Goal: Task Accomplishment & Management: Complete application form

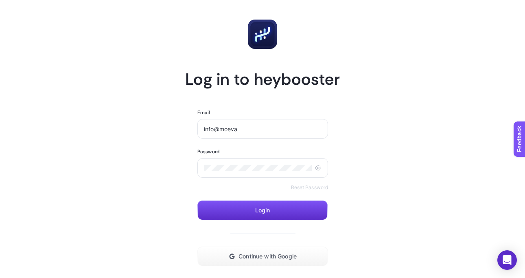
scroll to position [54, 0]
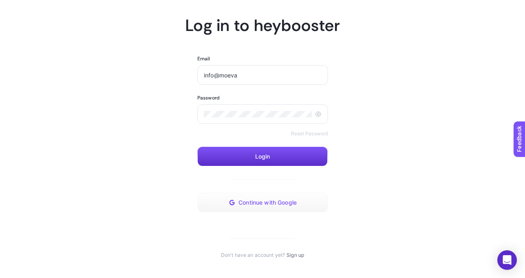
type input "info@moeva"
click at [281, 209] on button "Continue with Google" at bounding box center [262, 203] width 131 height 20
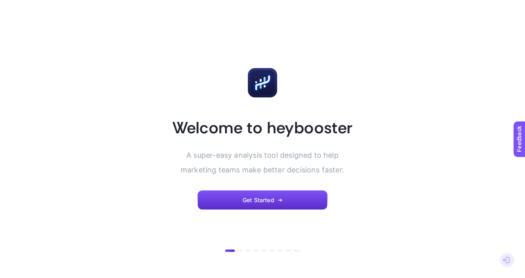
click at [268, 216] on article "Welcome to heybooster A super-easy analysis tool designed to help marketing tea…" at bounding box center [263, 139] width 506 height 258
click at [251, 200] on span "Get Started" at bounding box center [259, 200] width 32 height 7
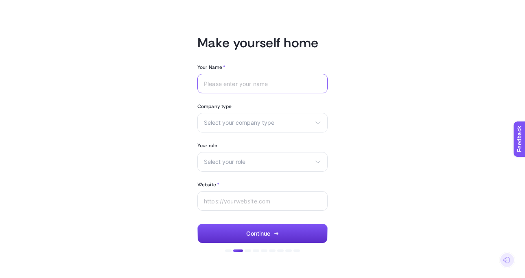
click at [245, 84] on input "Your Name *" at bounding box center [262, 83] width 117 height 7
type input "Moeva"
click at [270, 116] on div "Select your company type eCommerce Agency Other" at bounding box center [262, 123] width 130 height 20
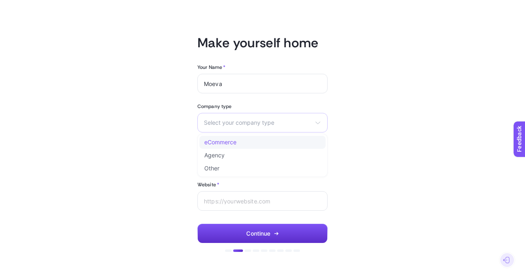
click at [230, 142] on span "eCommerce" at bounding box center [220, 142] width 32 height 7
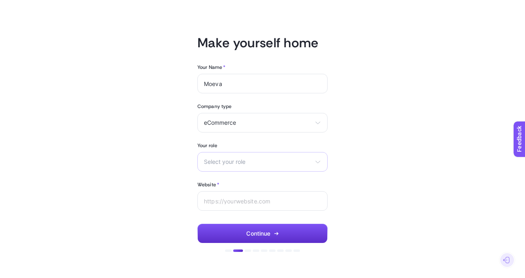
click at [249, 159] on span "Select your role" at bounding box center [257, 161] width 107 height 7
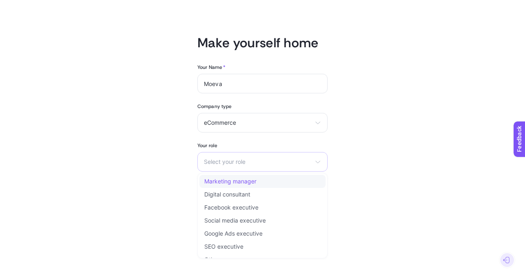
click at [254, 186] on li "Marketing manager" at bounding box center [263, 181] width 126 height 13
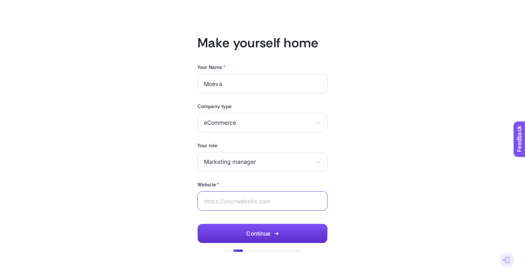
click at [241, 197] on input "Website *" at bounding box center [262, 200] width 117 height 7
type input "moeva.com"
click at [285, 239] on button "Continue" at bounding box center [262, 234] width 130 height 20
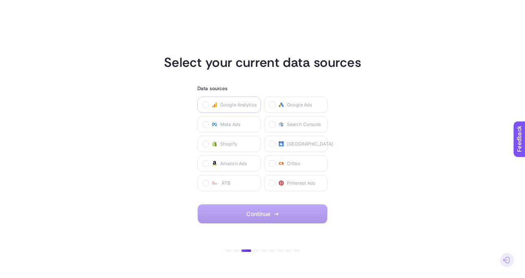
click at [228, 107] on span "Google Analytics" at bounding box center [238, 104] width 37 height 7
click at [0, 0] on Analytics "checkbox" at bounding box center [0, 0] width 0 height 0
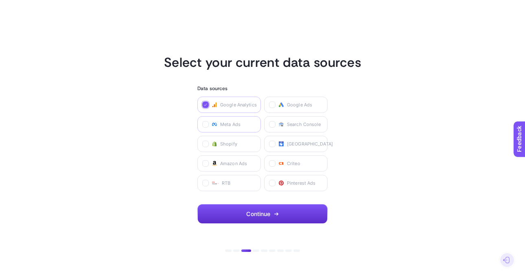
click at [233, 126] on span "Meta Ads" at bounding box center [230, 124] width 20 height 7
click at [0, 0] on Ads "checkbox" at bounding box center [0, 0] width 0 height 0
click at [241, 140] on label "Shopify" at bounding box center [229, 144] width 64 height 16
click at [0, 0] on input "checkbox" at bounding box center [0, 0] width 0 height 0
click at [306, 100] on label "Google Ads" at bounding box center [296, 104] width 64 height 16
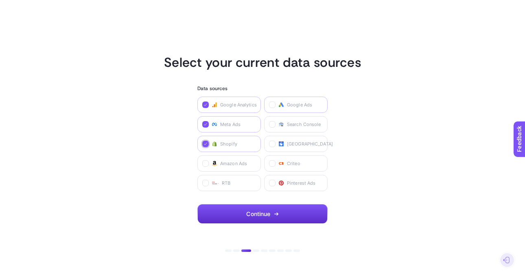
click at [0, 0] on Ads "checkbox" at bounding box center [0, 0] width 0 height 0
click at [306, 133] on div "Google Analytics Google Ads Meta Ads Search Console Shopify Merchant Center Ama…" at bounding box center [262, 143] width 130 height 94
click at [304, 132] on label "Search Console" at bounding box center [296, 124] width 64 height 16
click at [0, 0] on Console "checkbox" at bounding box center [0, 0] width 0 height 0
click at [304, 152] on div "Google Analytics Google Ads Meta Ads Search Console Shopify Merchant Center Ama…" at bounding box center [262, 143] width 130 height 94
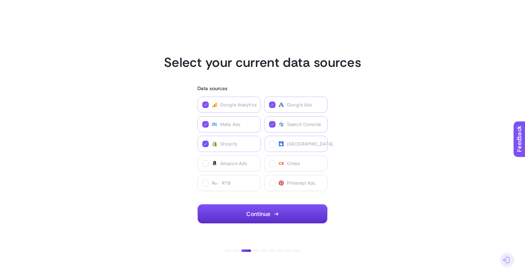
click at [302, 149] on label "Merchant Center" at bounding box center [296, 144] width 64 height 16
click at [0, 0] on Center "checkbox" at bounding box center [0, 0] width 0 height 0
click at [234, 157] on label "Amazon Ads" at bounding box center [229, 163] width 64 height 16
click at [0, 0] on Ads "checkbox" at bounding box center [0, 0] width 0 height 0
click at [307, 165] on label "Criteo" at bounding box center [296, 163] width 64 height 16
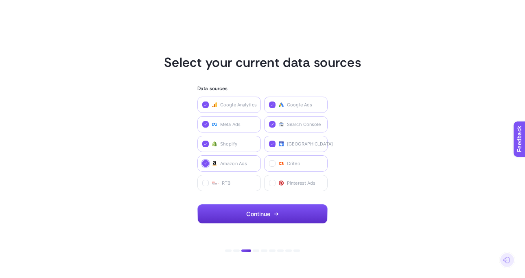
click at [0, 0] on input "checkbox" at bounding box center [0, 0] width 0 height 0
click at [295, 177] on label "Pinterest Ads" at bounding box center [296, 183] width 64 height 16
click at [0, 0] on Ads "checkbox" at bounding box center [0, 0] width 0 height 0
click at [216, 187] on label "RTB" at bounding box center [229, 183] width 64 height 16
click at [0, 0] on input "checkbox" at bounding box center [0, 0] width 0 height 0
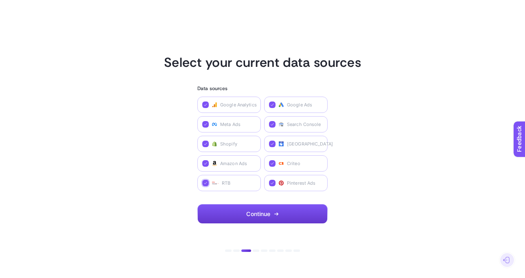
click at [257, 210] on span "Continue" at bounding box center [258, 213] width 24 height 7
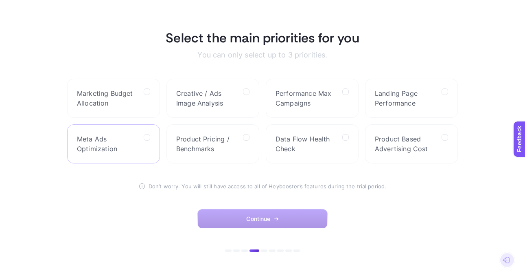
click at [133, 140] on span "Meta Ads Optimization" at bounding box center [107, 144] width 60 height 20
click at [0, 0] on Optimization "checkbox" at bounding box center [0, 0] width 0 height 0
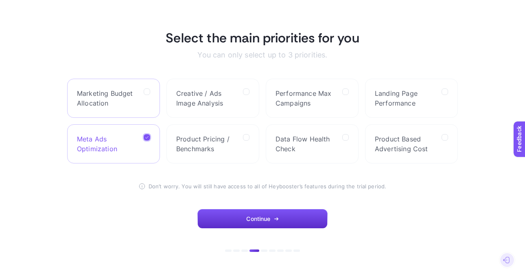
click at [144, 99] on div at bounding box center [147, 98] width 7 height 20
click at [0, 0] on Allocation "checkbox" at bounding box center [0, 0] width 0 height 0
click at [184, 101] on span "Creative / Ads Image Analysis" at bounding box center [206, 98] width 60 height 20
click at [0, 0] on Analysis "checkbox" at bounding box center [0, 0] width 0 height 0
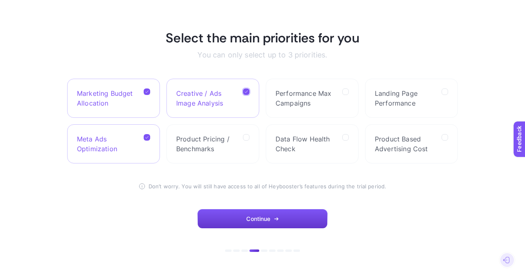
click at [304, 220] on button "Continue" at bounding box center [262, 219] width 130 height 20
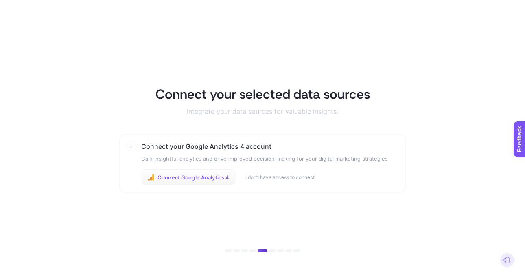
click at [193, 173] on button "Connect Google Analytics 4" at bounding box center [188, 177] width 94 height 16
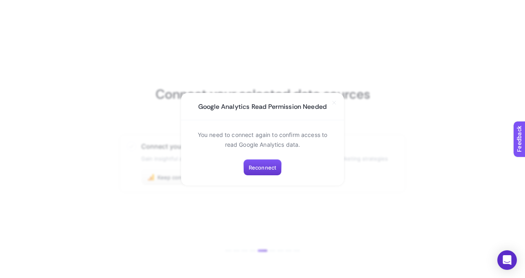
click at [272, 160] on button "Reconnect" at bounding box center [262, 167] width 38 height 16
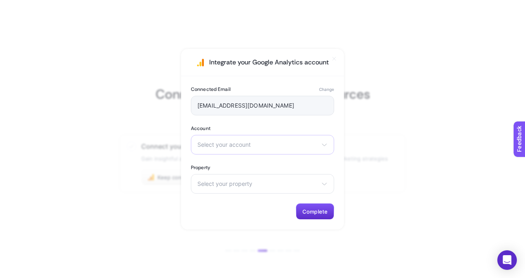
click at [257, 153] on div "Select your account Moeva" at bounding box center [262, 145] width 143 height 20
click at [243, 181] on li "Moeva" at bounding box center [262, 180] width 139 height 13
click at [232, 185] on span "Select your property" at bounding box center [257, 183] width 121 height 7
click at [241, 218] on li "Moeva - GA4" at bounding box center [262, 219] width 139 height 13
click at [307, 207] on button "Complete" at bounding box center [315, 211] width 38 height 16
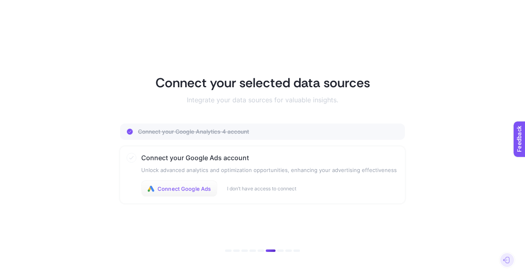
click at [206, 191] on span "Connect Google Ads" at bounding box center [184, 188] width 53 height 7
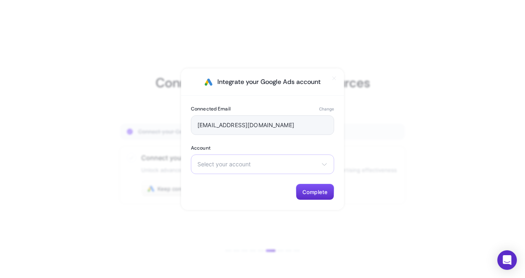
click at [305, 161] on span "Select your account" at bounding box center [257, 164] width 121 height 7
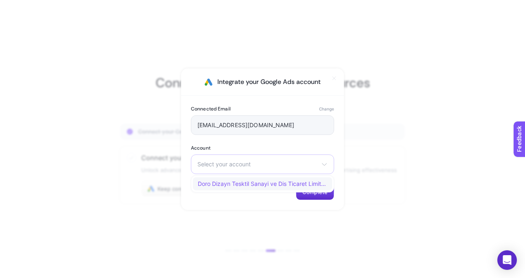
click at [264, 185] on span "Doro Dizayn Tesktil Sanayi ve Dis Ticaret Limited Sirketi" at bounding box center [262, 183] width 129 height 7
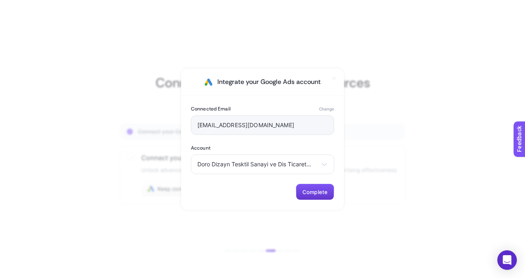
click at [308, 193] on span "Complete" at bounding box center [315, 192] width 25 height 7
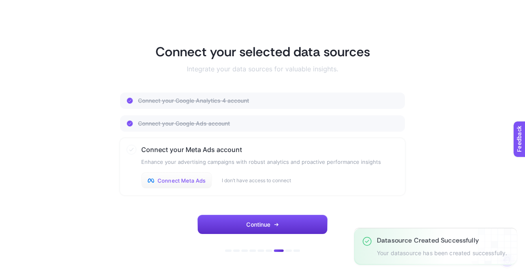
click at [208, 181] on button "Connect Meta Ads" at bounding box center [176, 180] width 71 height 16
click at [196, 181] on span "Connect Meta Ads" at bounding box center [182, 180] width 48 height 7
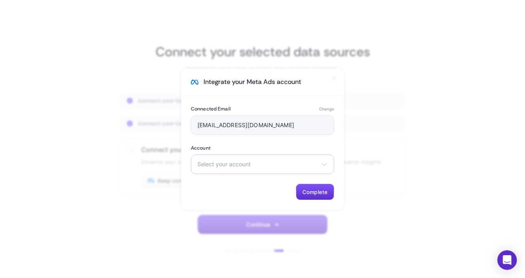
click at [254, 163] on span "Select your account" at bounding box center [257, 164] width 121 height 7
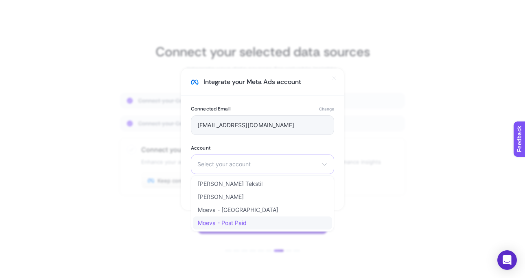
click at [244, 225] on span "Moeva - Post Paid" at bounding box center [222, 222] width 49 height 7
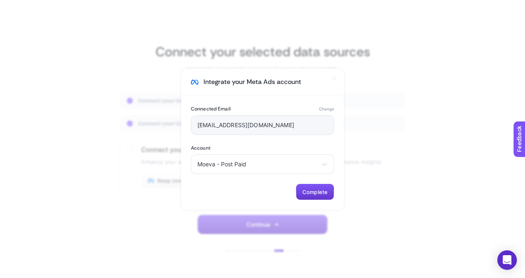
click at [325, 191] on span "Complete" at bounding box center [315, 192] width 25 height 7
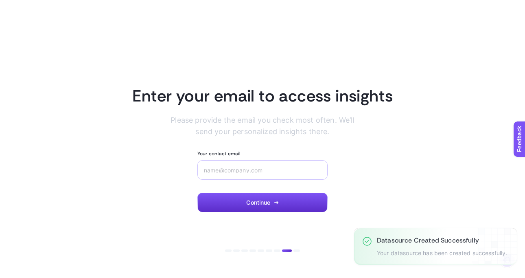
click at [278, 163] on div at bounding box center [262, 170] width 130 height 20
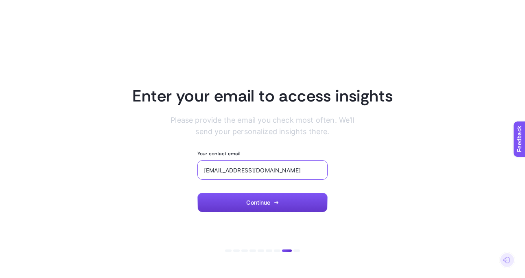
type input "[EMAIL_ADDRESS][DOMAIN_NAME]"
click at [279, 199] on button "Continue" at bounding box center [262, 203] width 130 height 20
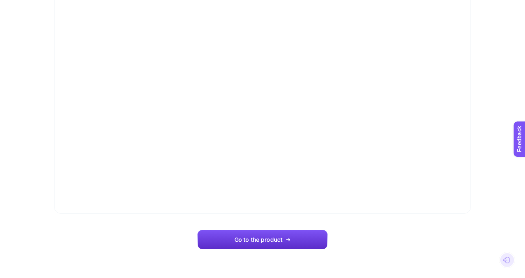
scroll to position [67, 0]
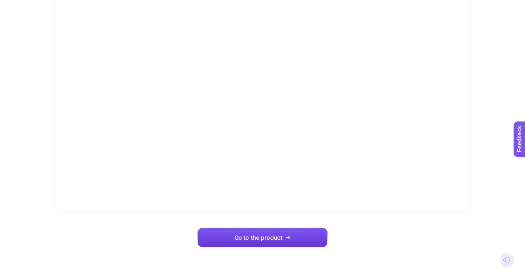
click at [277, 234] on span "Go to the product" at bounding box center [259, 237] width 48 height 7
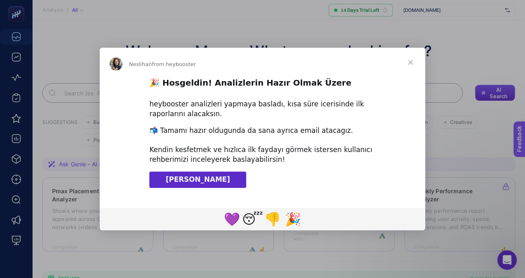
click at [409, 61] on span "Close" at bounding box center [410, 62] width 29 height 29
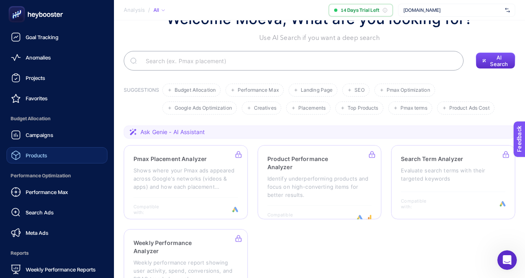
scroll to position [98, 0]
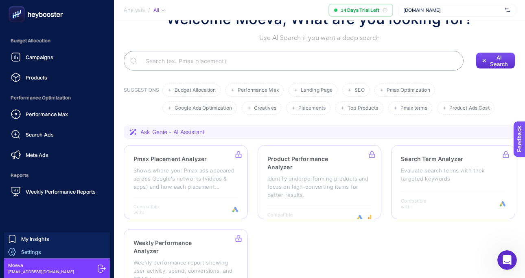
click at [50, 249] on link "Settings" at bounding box center [57, 251] width 106 height 13
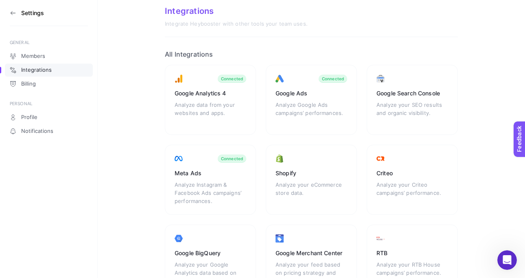
scroll to position [25, 0]
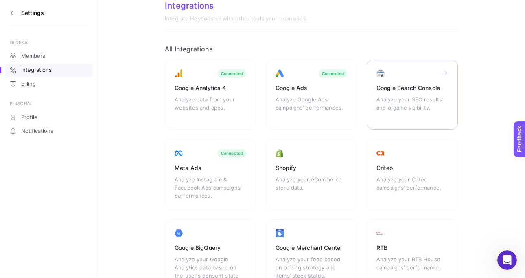
click at [396, 86] on div "Google Search Console" at bounding box center [413, 88] width 72 height 8
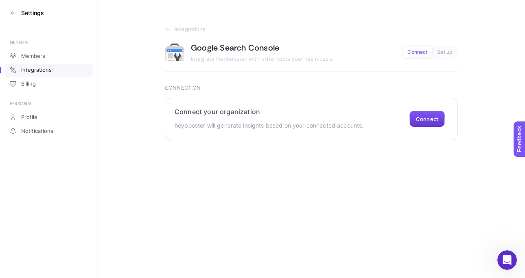
click at [434, 118] on button "Connect" at bounding box center [427, 119] width 35 height 16
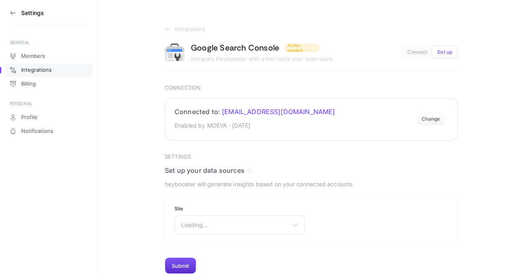
click at [423, 117] on button "Change" at bounding box center [431, 118] width 28 height 13
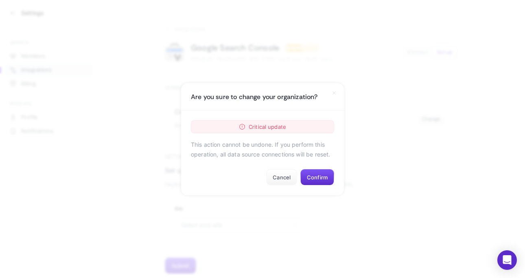
click at [399, 127] on section "Are you sure to change your organization? Critical update This action cannot be…" at bounding box center [262, 139] width 525 height 278
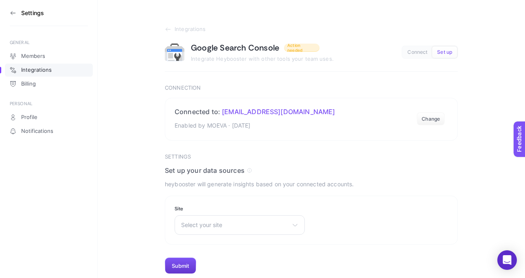
click at [181, 262] on button "Submit" at bounding box center [180, 265] width 31 height 16
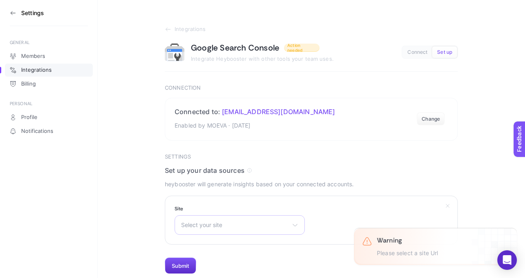
click at [214, 217] on div "Select your site http://moeva.com/ https://www.moeva.com/ https://moeva.com/" at bounding box center [240, 225] width 130 height 20
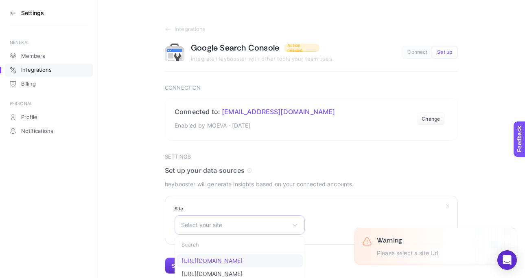
click at [217, 261] on span "http://moeva.com/" at bounding box center [212, 260] width 61 height 7
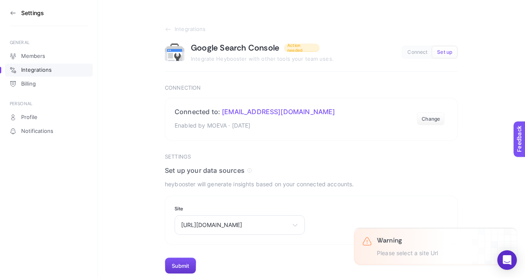
click at [188, 260] on button "Submit" at bounding box center [180, 265] width 31 height 16
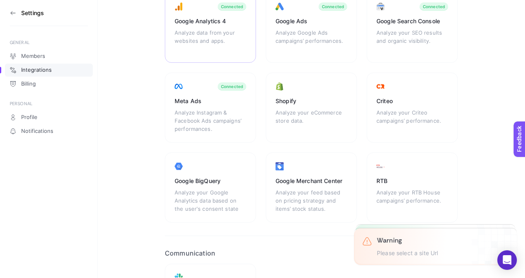
scroll to position [91, 0]
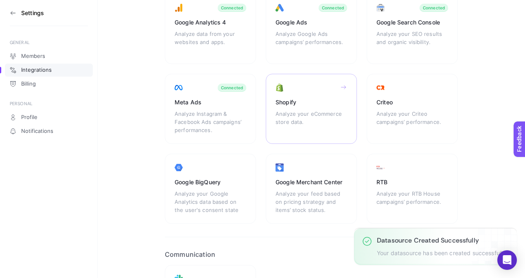
click at [306, 107] on div "Shopify Analyze your eCommerce store data." at bounding box center [311, 109] width 91 height 70
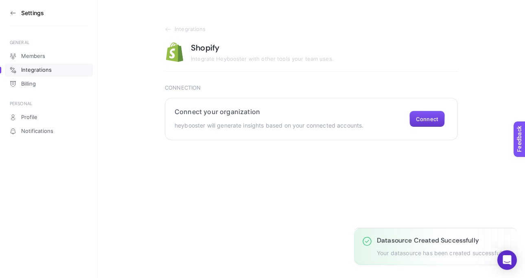
click at [420, 120] on button "Connect" at bounding box center [427, 119] width 35 height 16
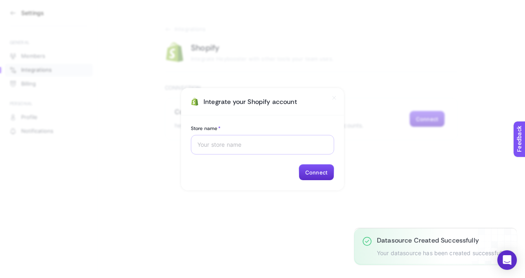
click at [219, 137] on div at bounding box center [262, 145] width 143 height 20
click at [224, 147] on input "Store name *" at bounding box center [262, 144] width 130 height 7
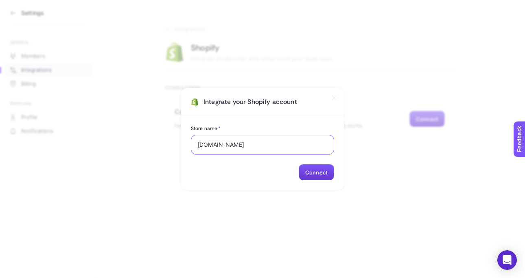
type input "moeva-global.myshopify.com"
click at [318, 167] on button "Connect" at bounding box center [316, 172] width 35 height 16
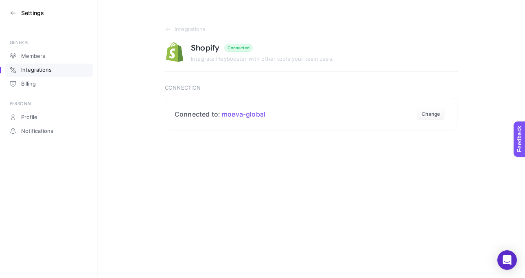
click at [55, 70] on link "Integrations" at bounding box center [49, 70] width 88 height 13
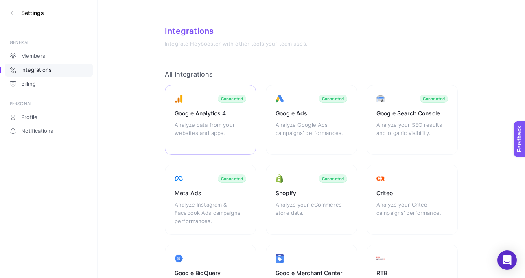
scroll to position [133, 0]
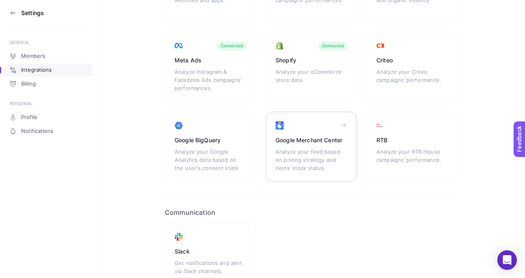
click at [327, 149] on div "Analyze your feed based on pricing strategy and items’ stock status." at bounding box center [312, 159] width 72 height 24
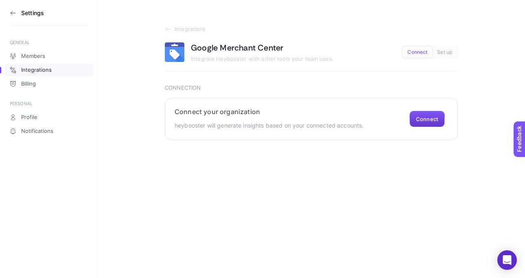
click at [423, 119] on button "Connect" at bounding box center [427, 119] width 35 height 16
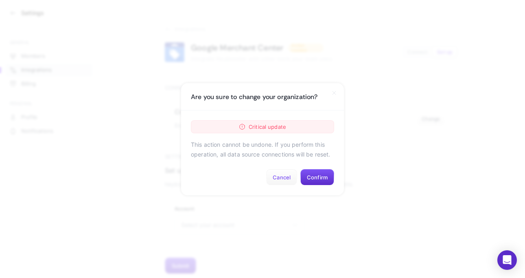
click at [279, 176] on button "Cancel" at bounding box center [281, 177] width 31 height 16
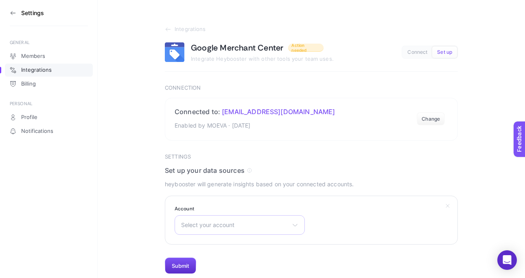
click at [237, 227] on span "Select your account" at bounding box center [234, 224] width 107 height 7
click at [208, 259] on li "Moeva" at bounding box center [240, 260] width 126 height 13
click at [188, 257] on button "Submit" at bounding box center [180, 265] width 31 height 16
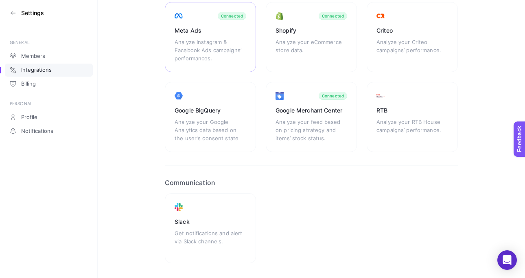
scroll to position [174, 0]
